Goal: Check status: Check status

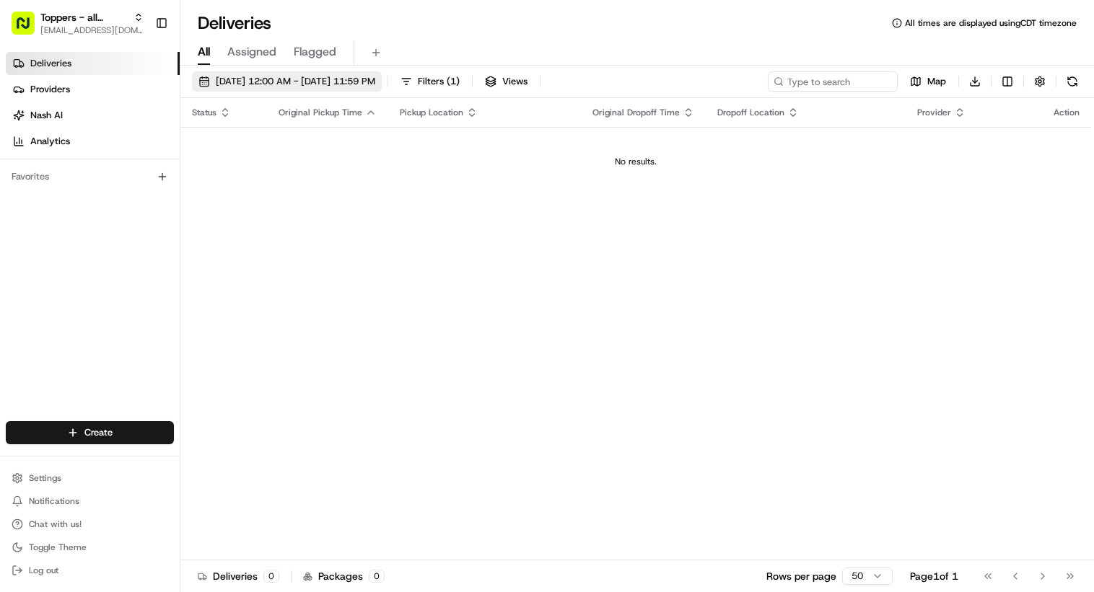
click at [352, 74] on button "[DATE] 12:00 AM - [DATE] 11:59 PM" at bounding box center [287, 81] width 190 height 20
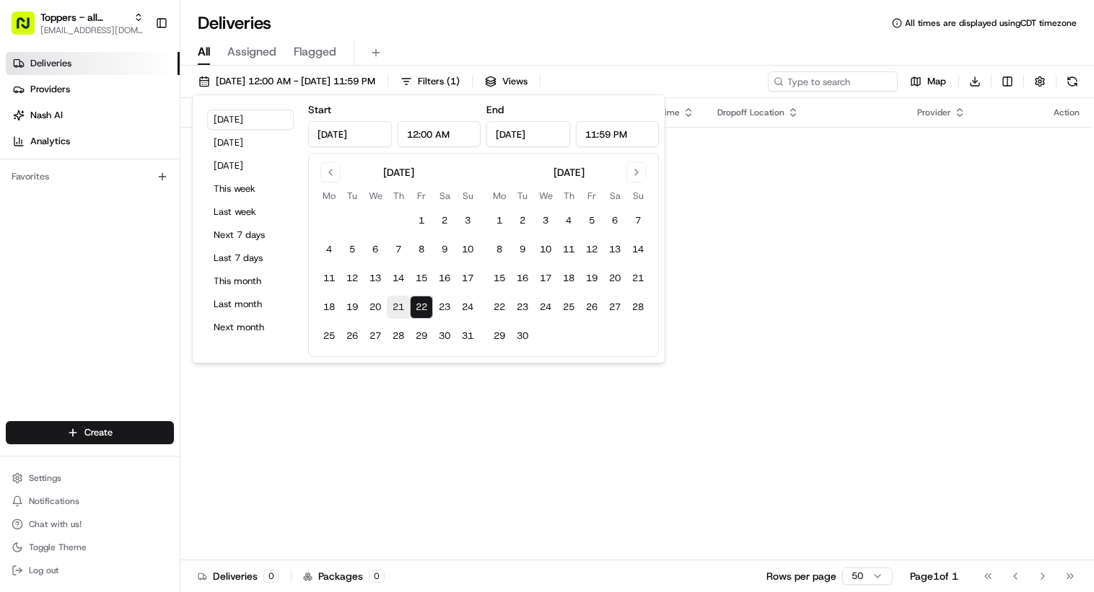
click at [395, 302] on button "21" at bounding box center [398, 307] width 23 height 23
type input "[DATE]"
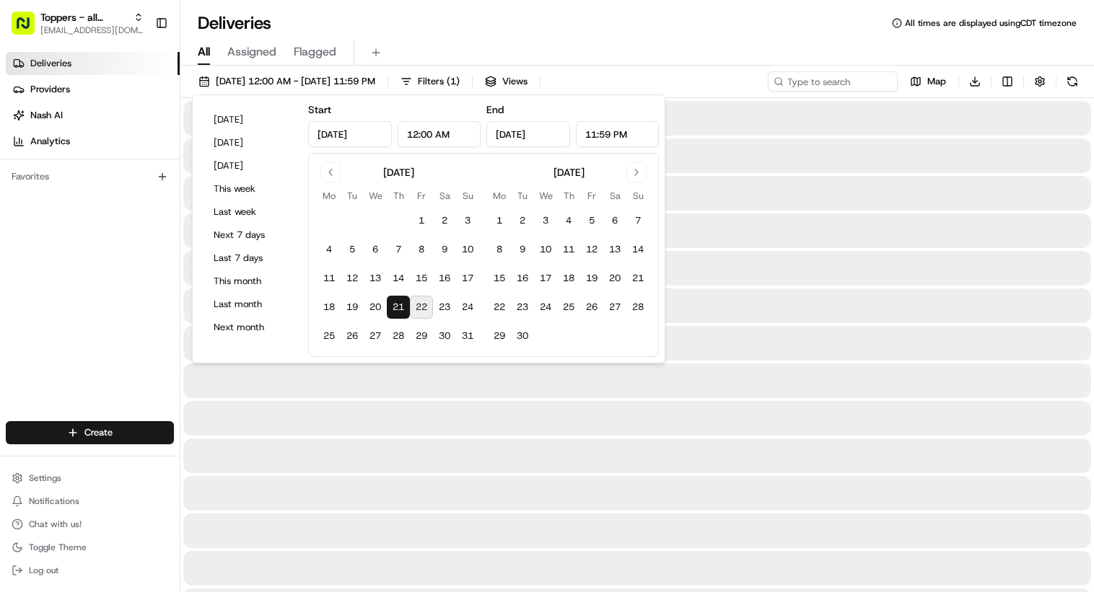
click at [418, 302] on button "22" at bounding box center [421, 307] width 23 height 23
type input "[DATE]"
click at [569, 26] on div "Deliveries All times are displayed using CDT timezone" at bounding box center [636, 23] width 913 height 23
